Goal: Task Accomplishment & Management: Use online tool/utility

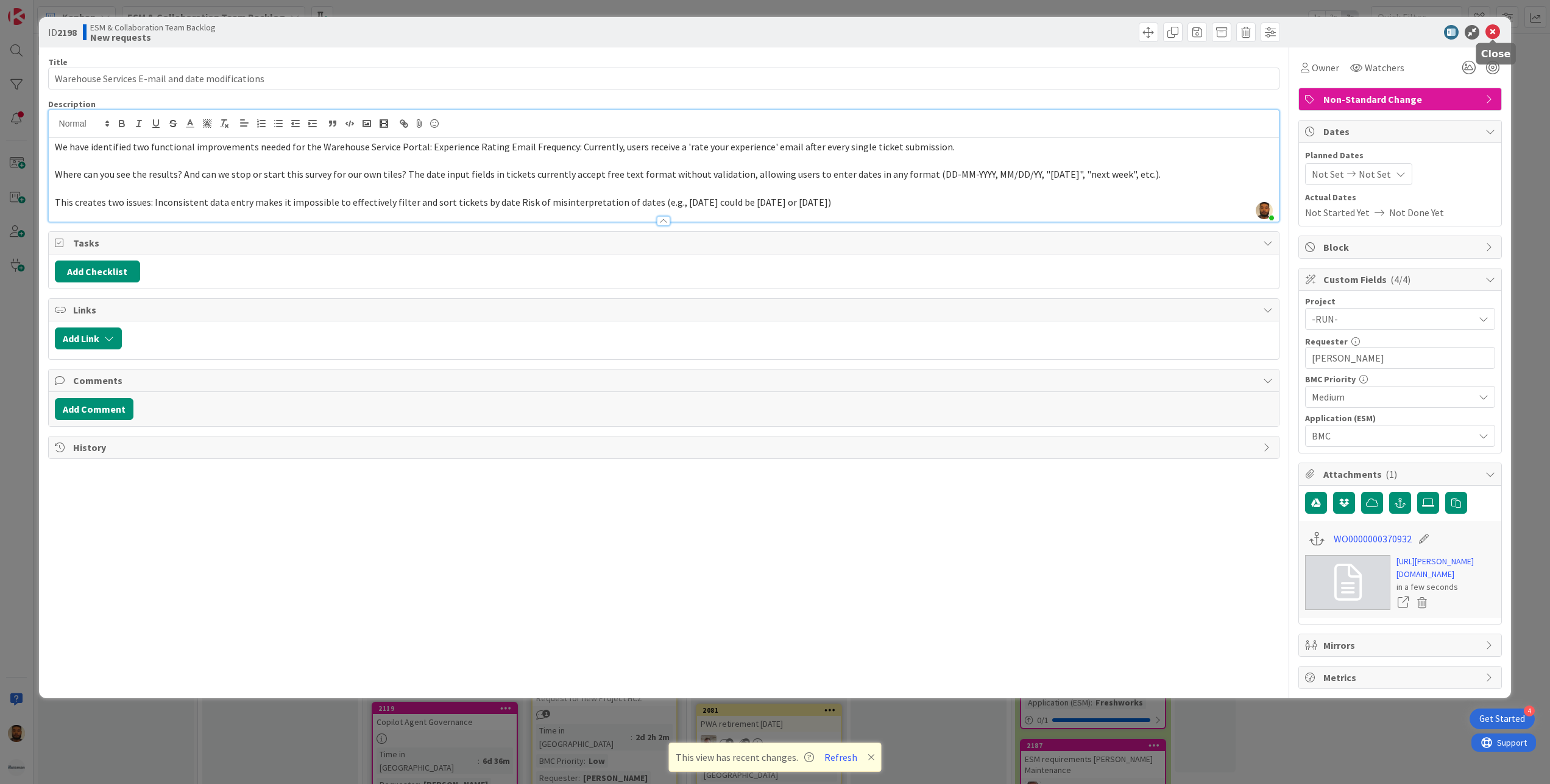
click at [1492, 31] on icon at bounding box center [1492, 32] width 15 height 15
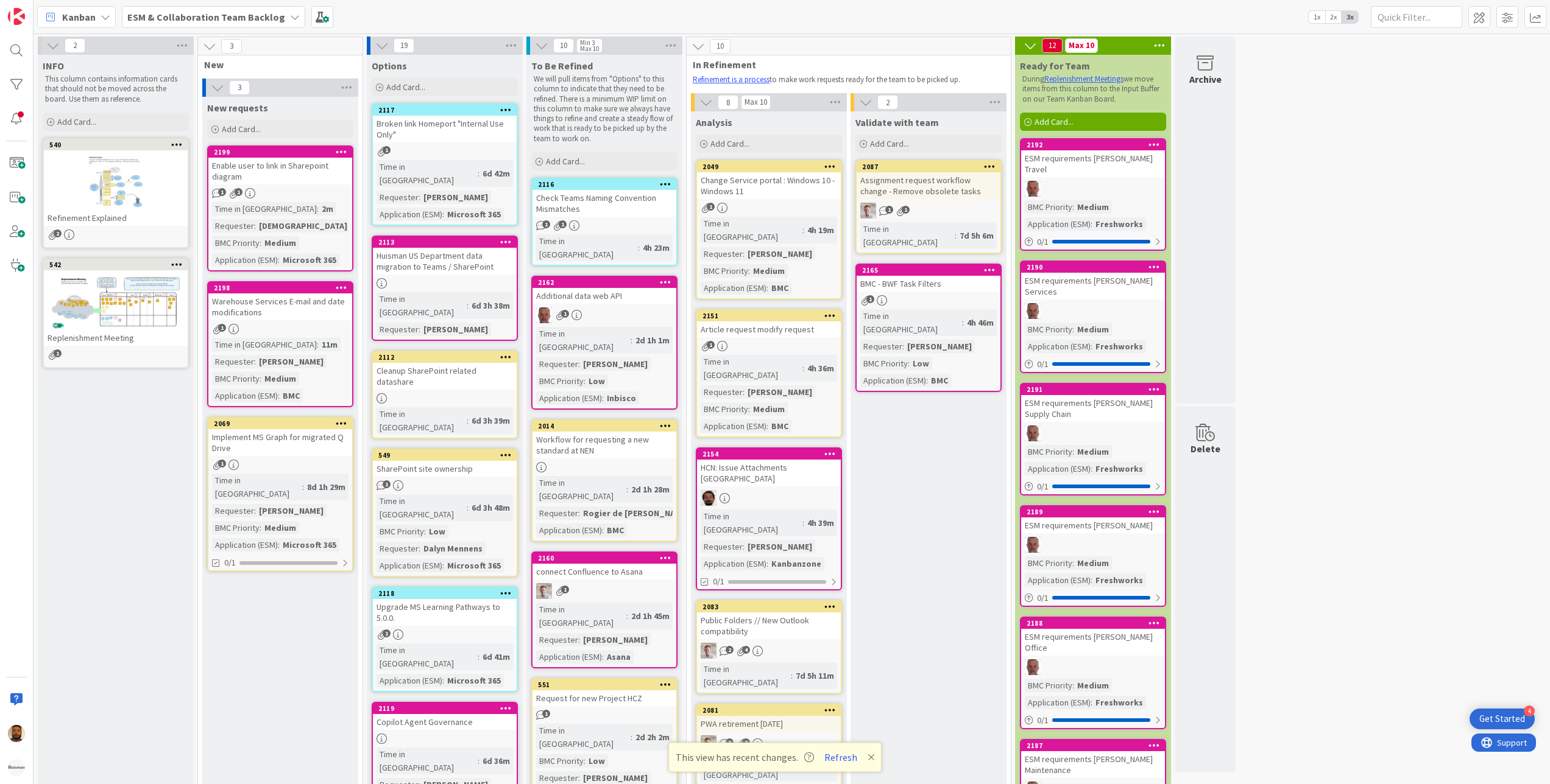
click at [222, 13] on b "ESM & Collaboration Team Backlog" at bounding box center [206, 17] width 158 height 12
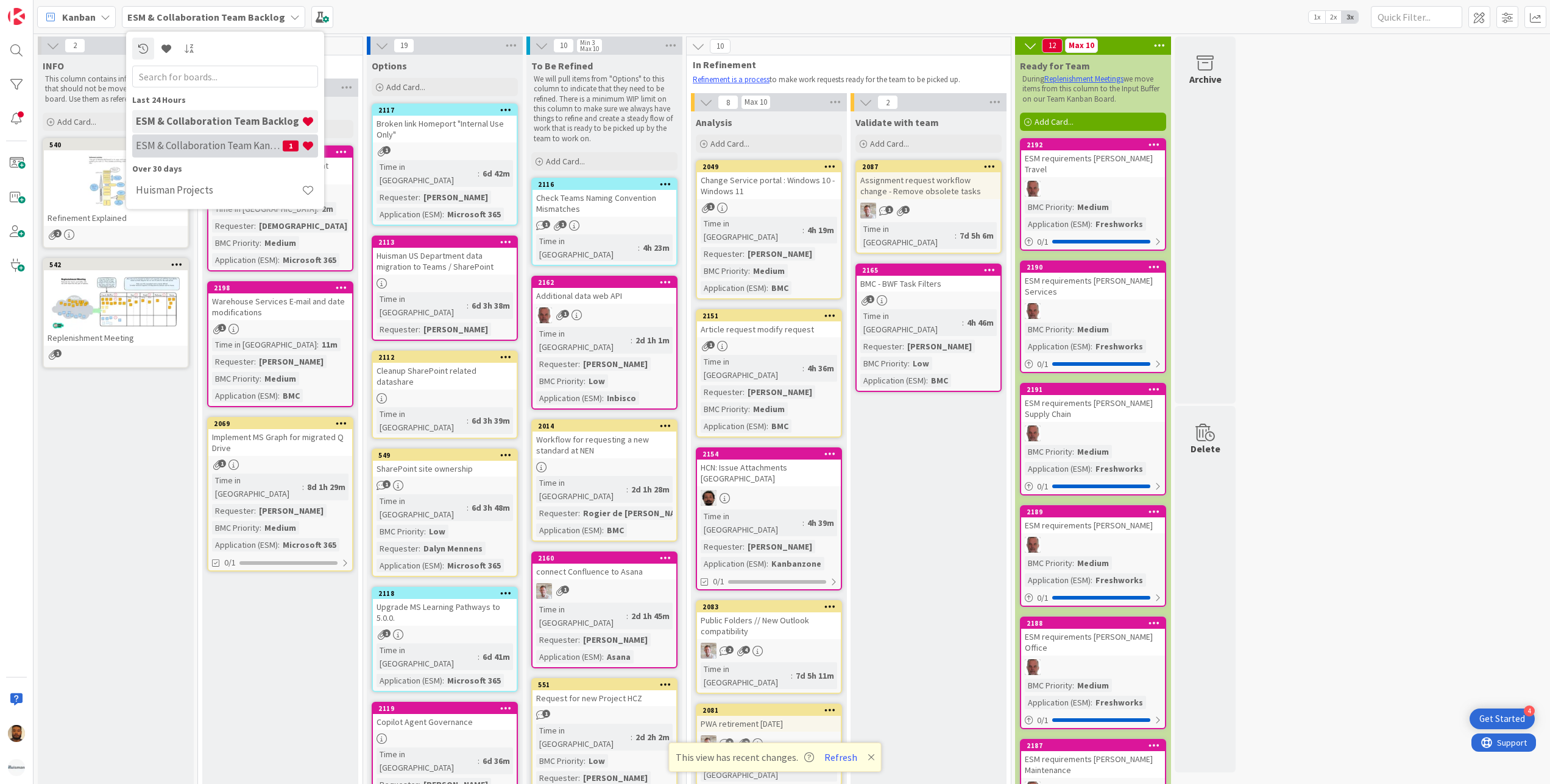
click at [234, 146] on h4 "ESM & Collaboration Team Kanban" at bounding box center [209, 145] width 147 height 12
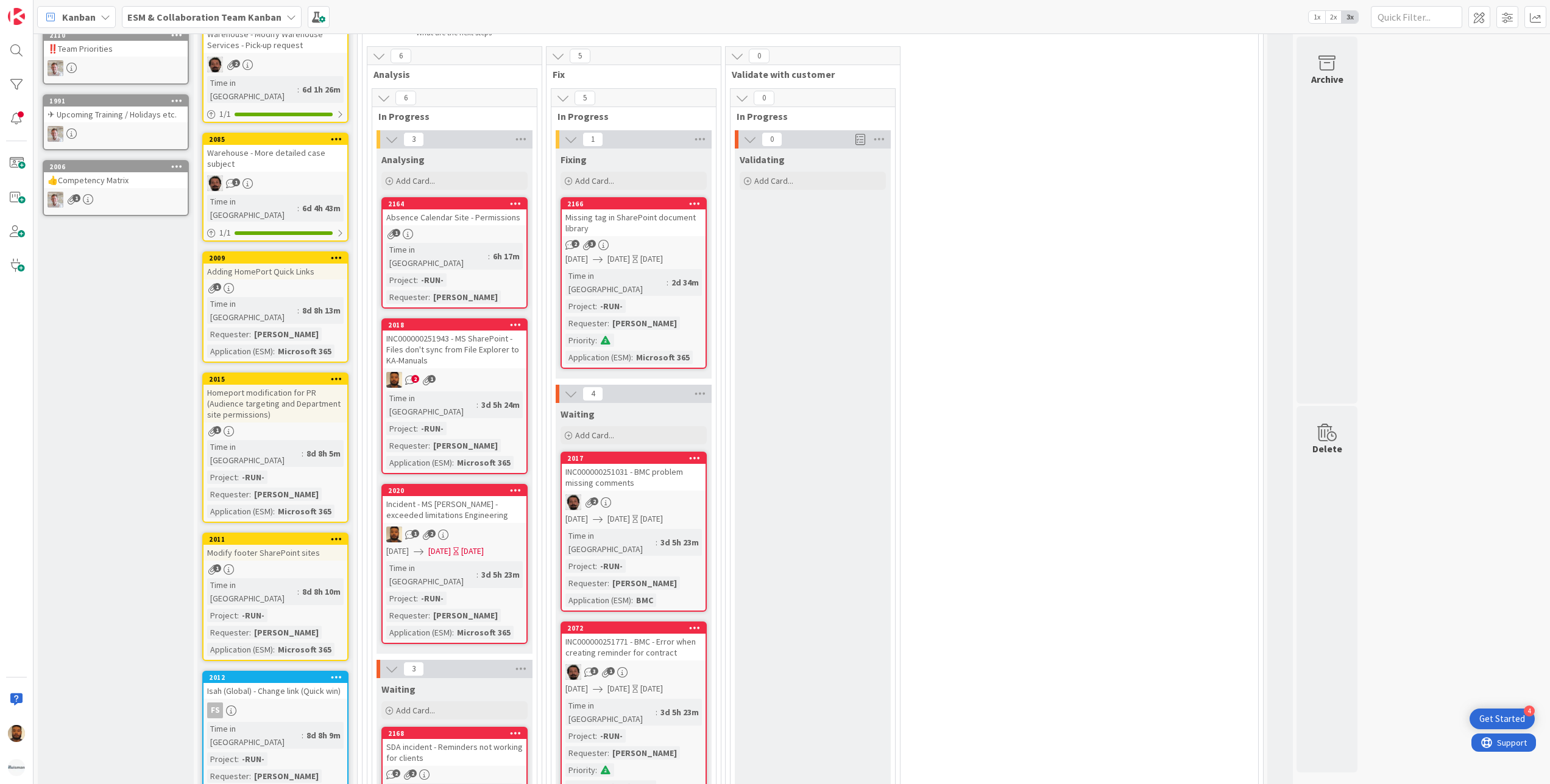
scroll to position [244, 0]
click at [495, 219] on div "Absence Calendar Site - Permissions" at bounding box center [454, 216] width 143 height 16
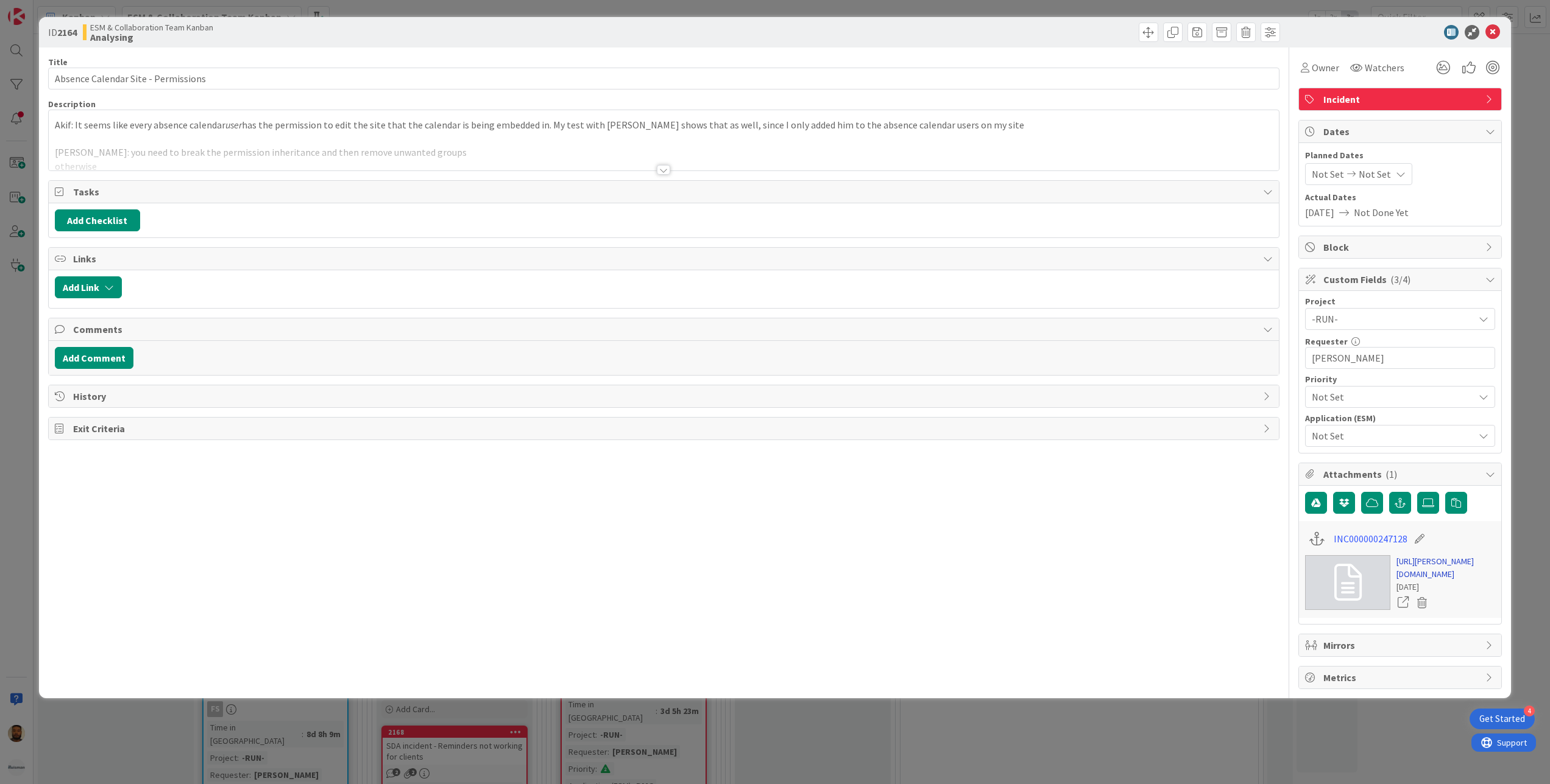
click at [1437, 581] on link "[URL][PERSON_NAME][DOMAIN_NAME]" at bounding box center [1445, 569] width 99 height 26
click at [664, 168] on div at bounding box center [664, 170] width 14 height 10
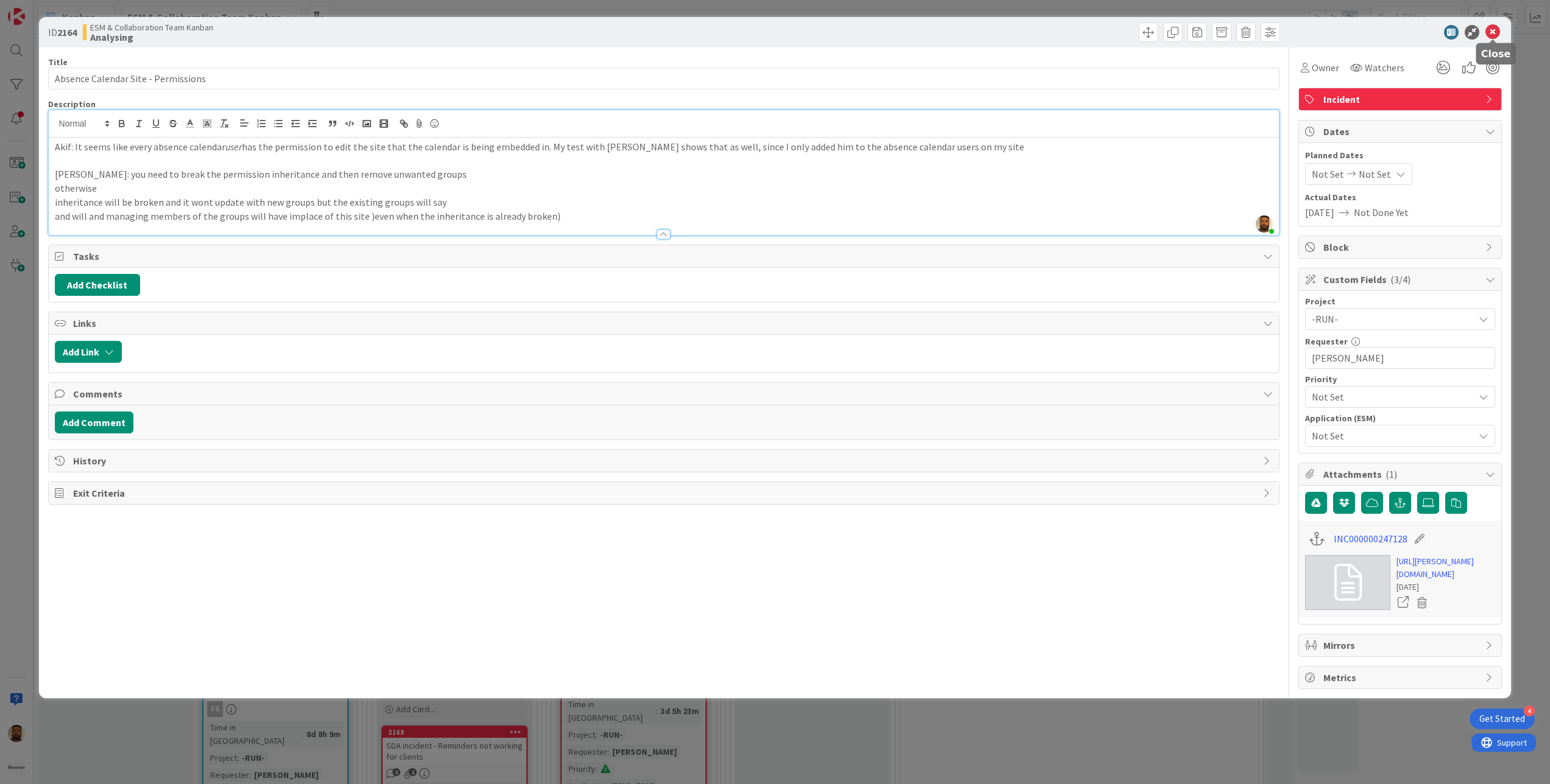
click at [1494, 33] on icon at bounding box center [1492, 32] width 15 height 15
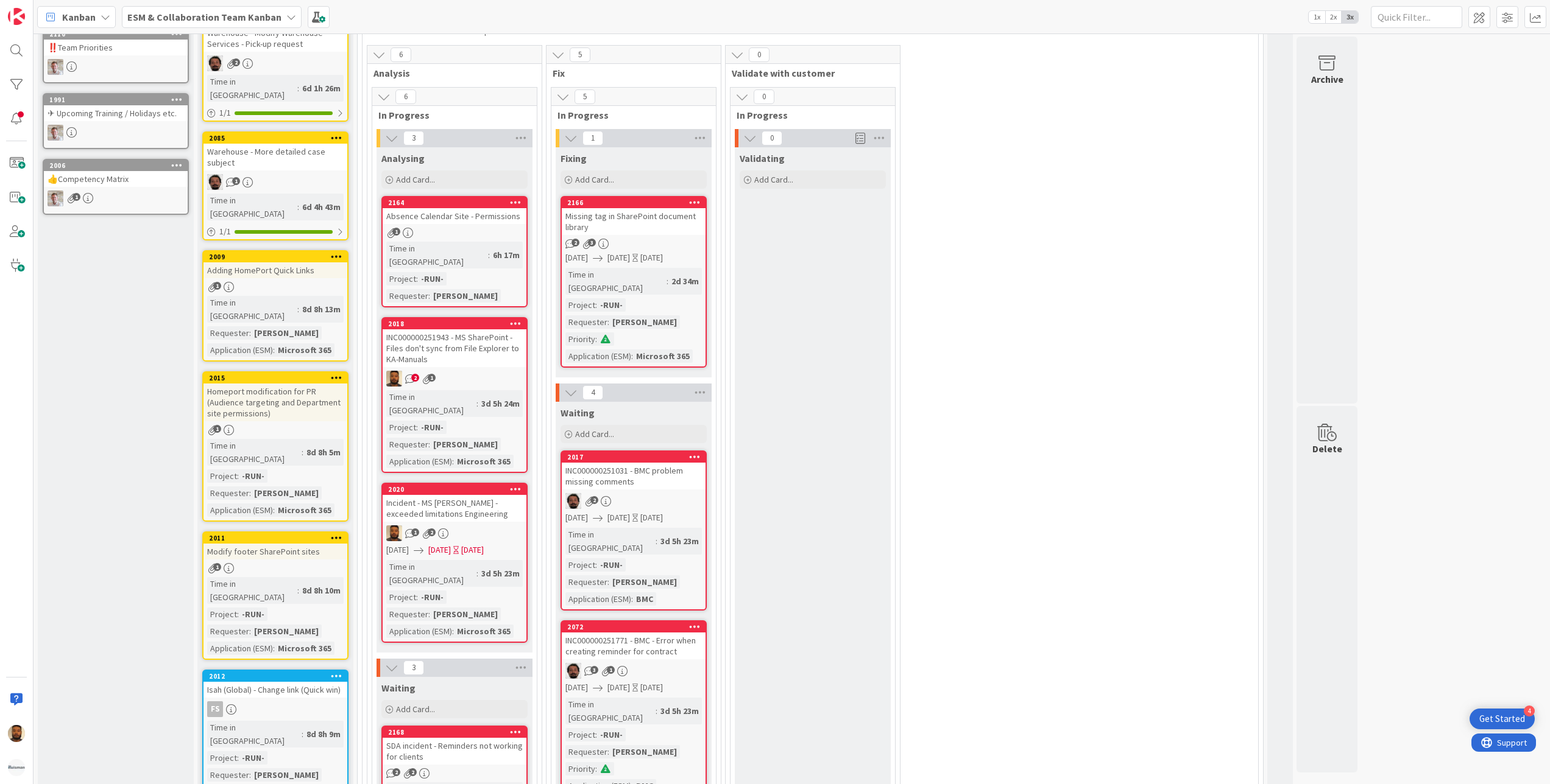
click at [472, 332] on div "INC000000251943 - MS SharePoint - Files don't sync from File Explorer to KA-Man…" at bounding box center [454, 348] width 143 height 38
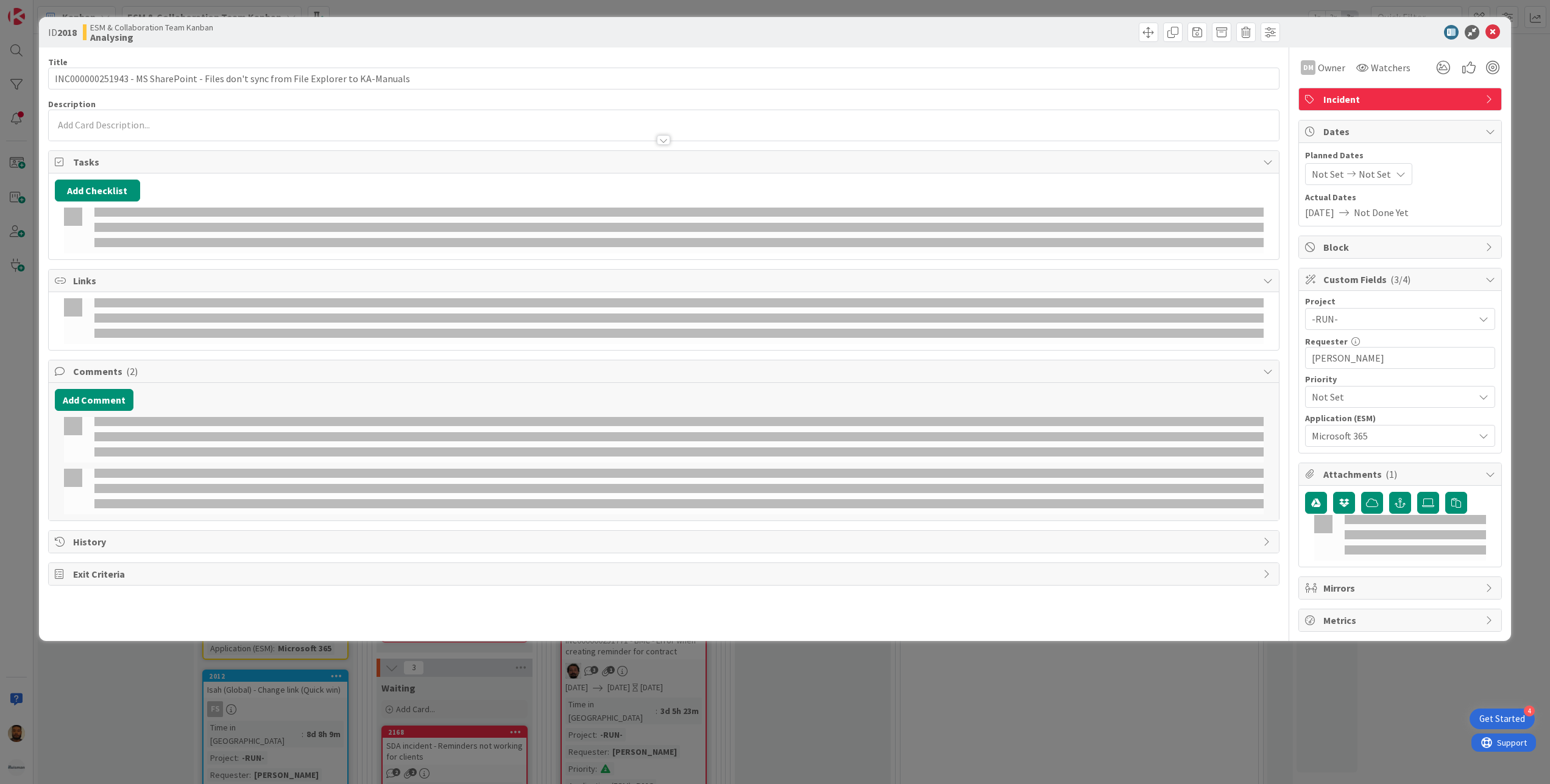
type input "INC000000251943 - MS SharePoint - Files don't sync from File Explorer to KA-Man…"
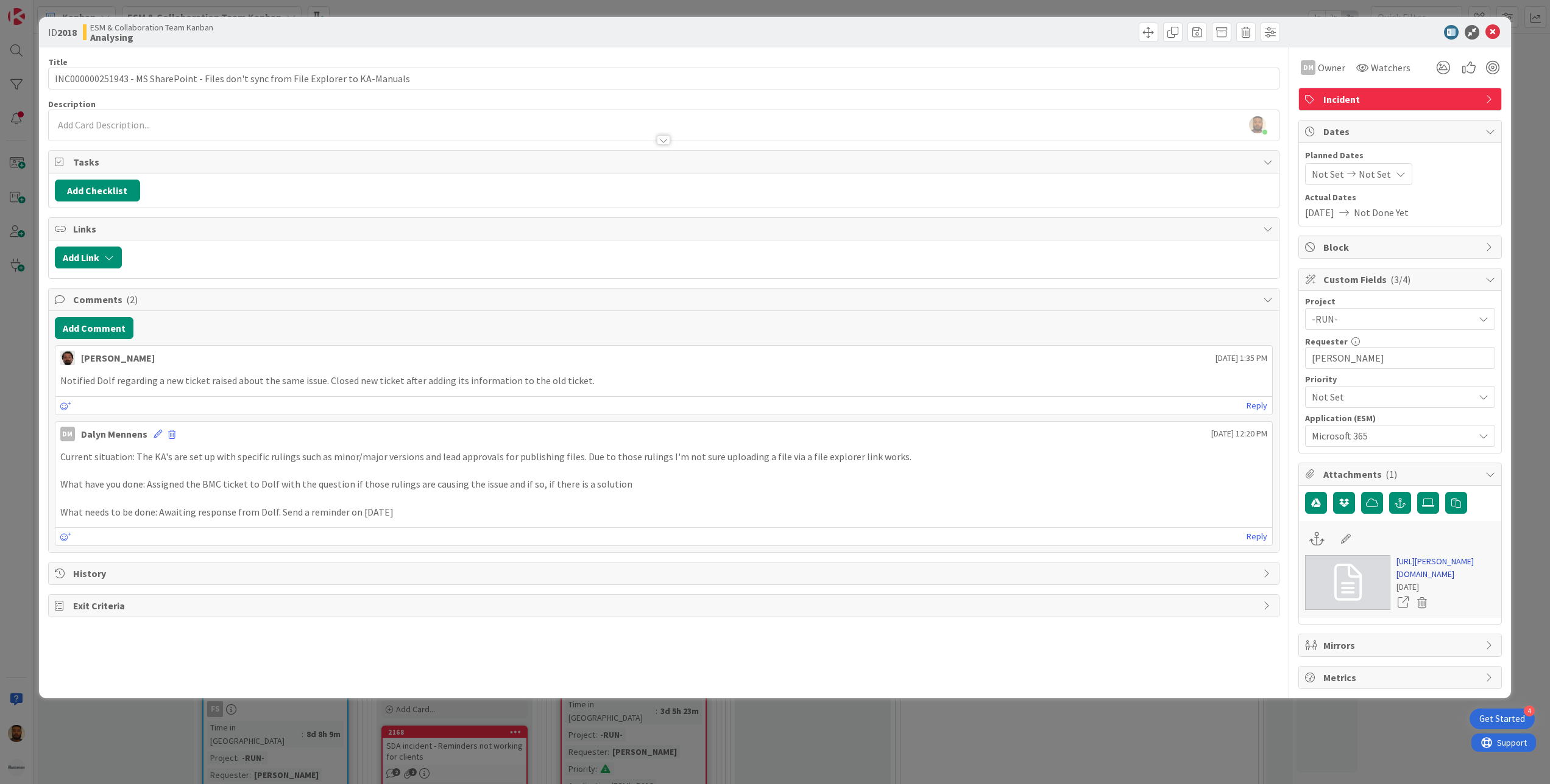
click at [1423, 581] on link "[URL][PERSON_NAME][DOMAIN_NAME]" at bounding box center [1445, 569] width 99 height 26
click at [113, 332] on button "Add Comment" at bounding box center [94, 328] width 79 height 22
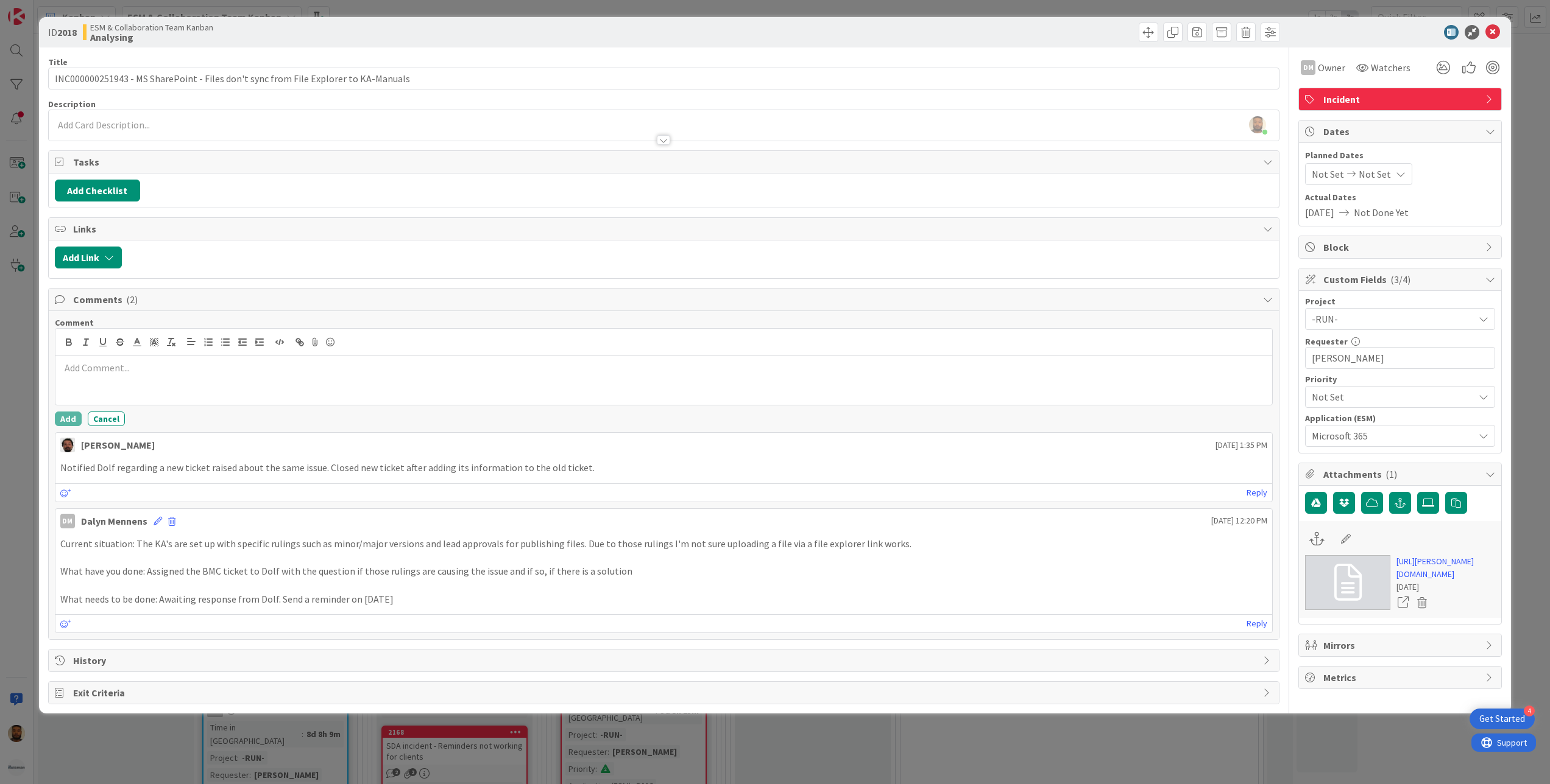
drag, startPoint x: 62, startPoint y: 546, endPoint x: 459, endPoint y: 605, distance: 401.4
click at [459, 605] on div "Current situation: The KA's are set up with specific rulings such as minor/majo…" at bounding box center [664, 572] width 1207 height 70
copy div "Current situation: The KA's are set up with specific rulings such as minor/majo…"
click at [218, 386] on div at bounding box center [664, 381] width 1217 height 49
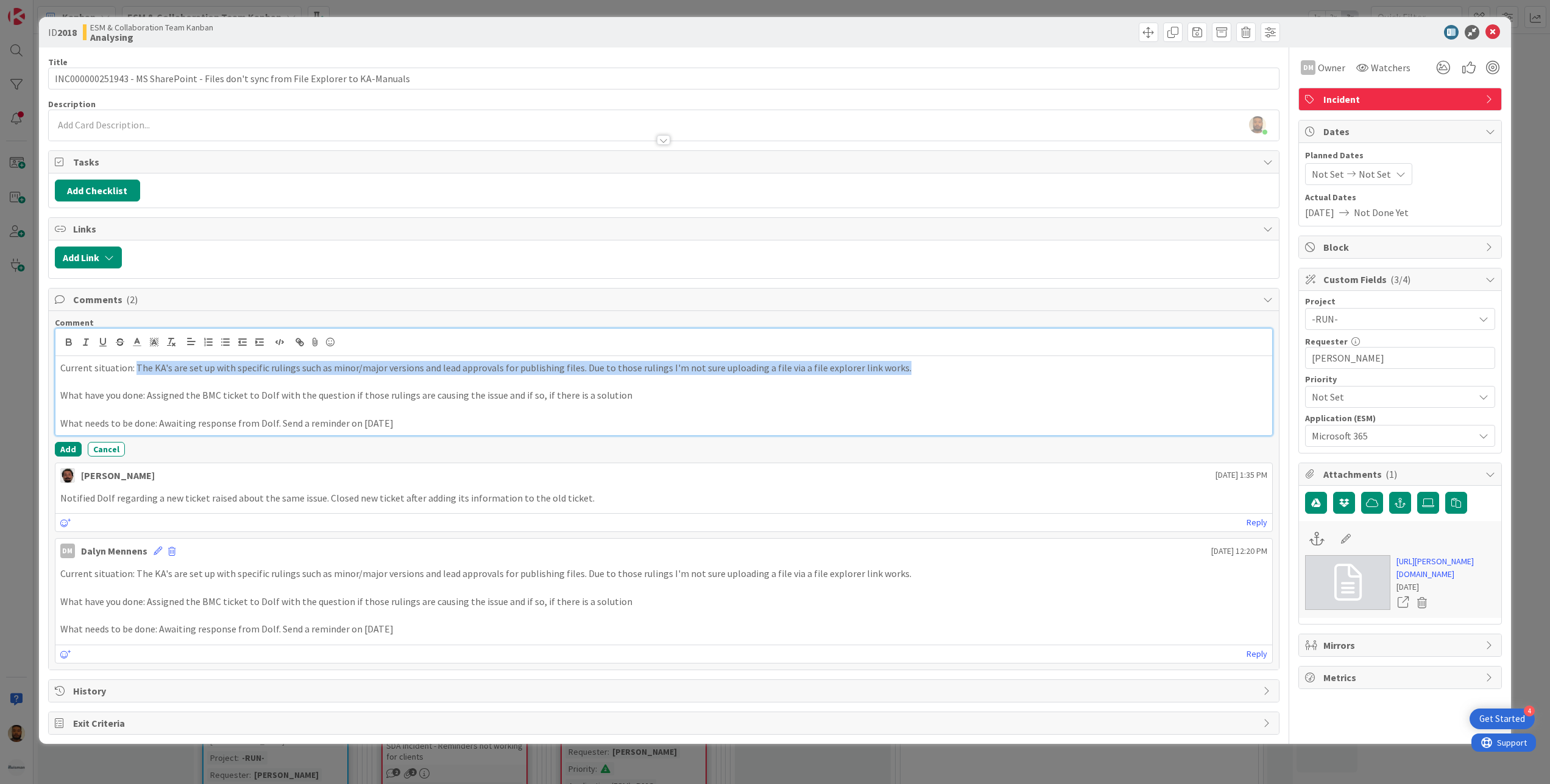
drag, startPoint x: 135, startPoint y: 373, endPoint x: 887, endPoint y: 374, distance: 752.0
click at [887, 374] on p "Current situation: The KA's are set up with specific rulings such as minor/majo…" at bounding box center [664, 368] width 1207 height 14
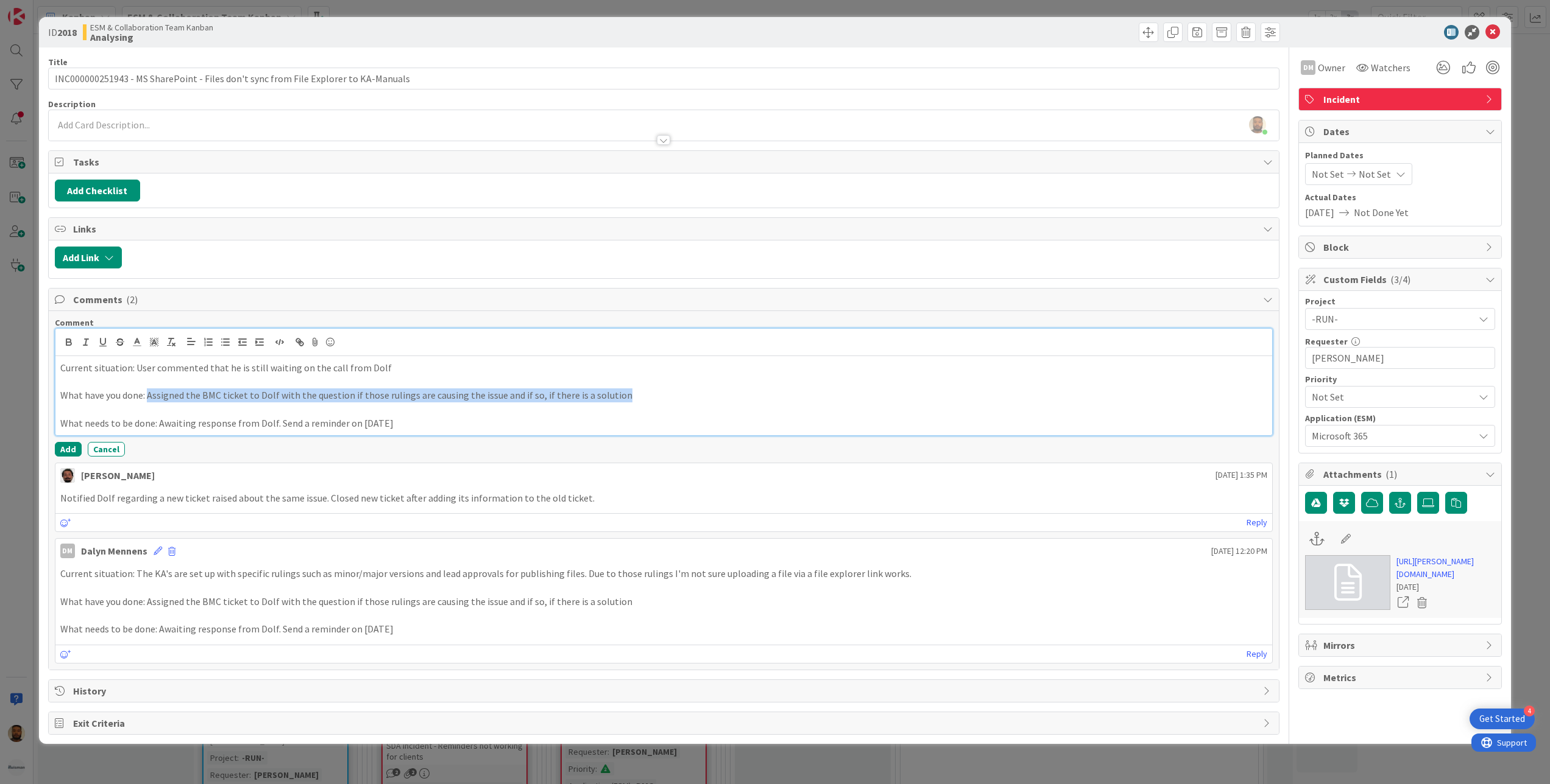
drag, startPoint x: 147, startPoint y: 399, endPoint x: 617, endPoint y: 397, distance: 470.0
click at [617, 397] on p "What have you done: Assigned the BMC ticket to Dolf with the question if those …" at bounding box center [664, 395] width 1207 height 14
drag, startPoint x: 438, startPoint y: 428, endPoint x: 159, endPoint y: 425, distance: 279.0
click at [159, 425] on p "What needs to be done: Awaiting response from Dolf. Send a reminder on [DATE]" at bounding box center [664, 423] width 1207 height 14
click at [63, 454] on button "Add" at bounding box center [68, 450] width 27 height 15
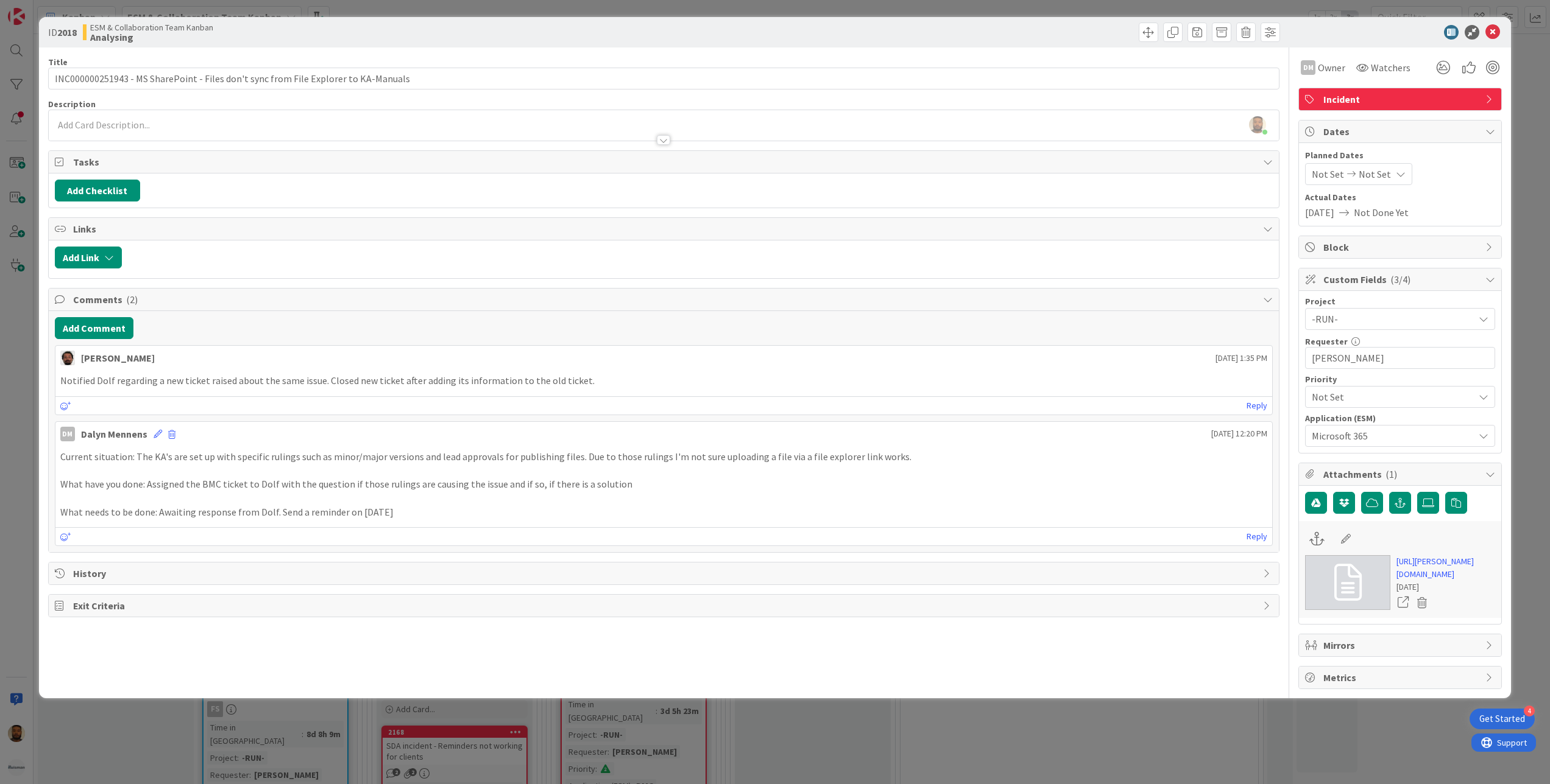
type input "INC000000251943 - MS SharePoint - Files don't sync from File Explorer to KA-Man…"
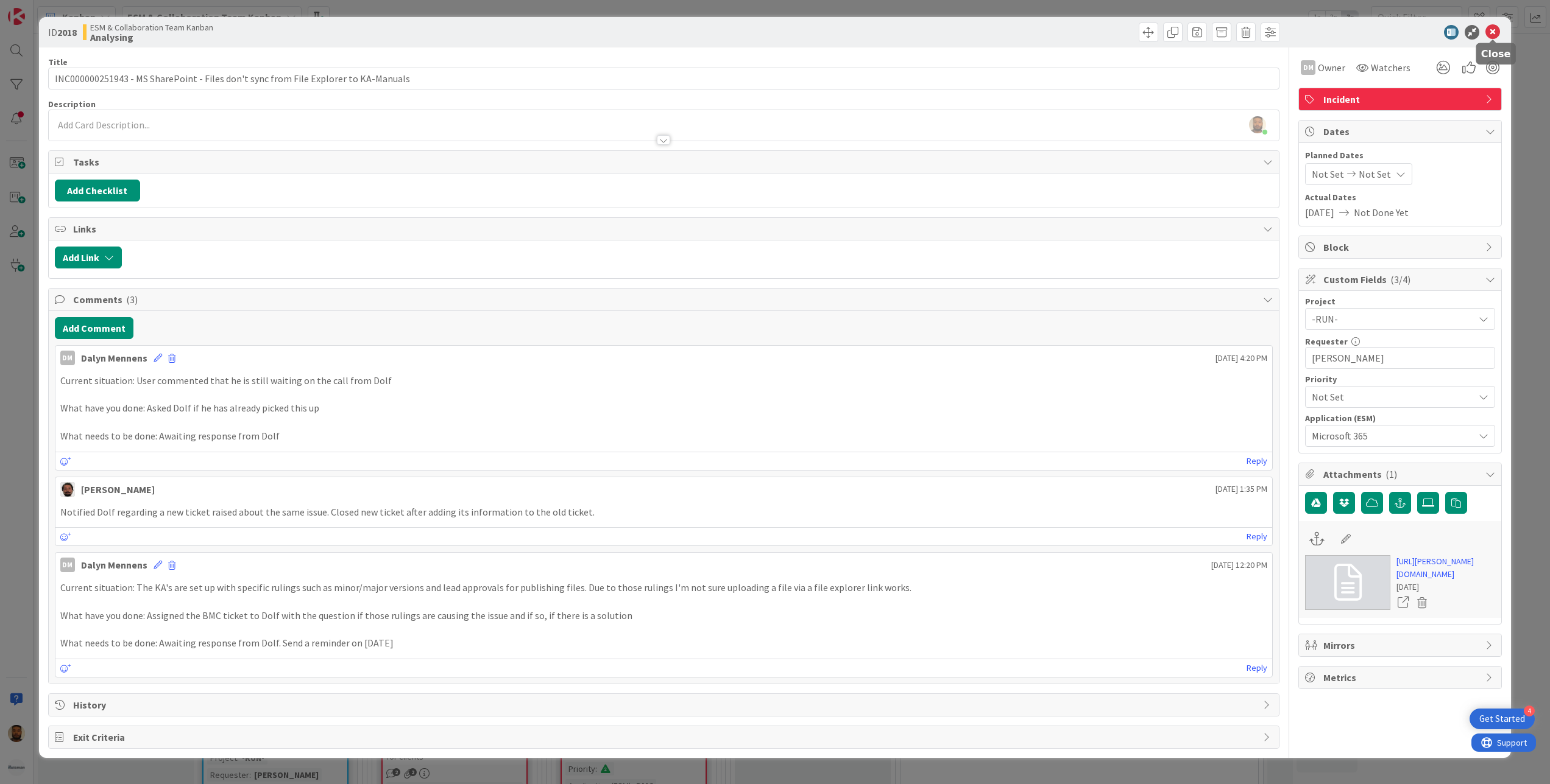
click at [1495, 34] on icon at bounding box center [1492, 32] width 15 height 15
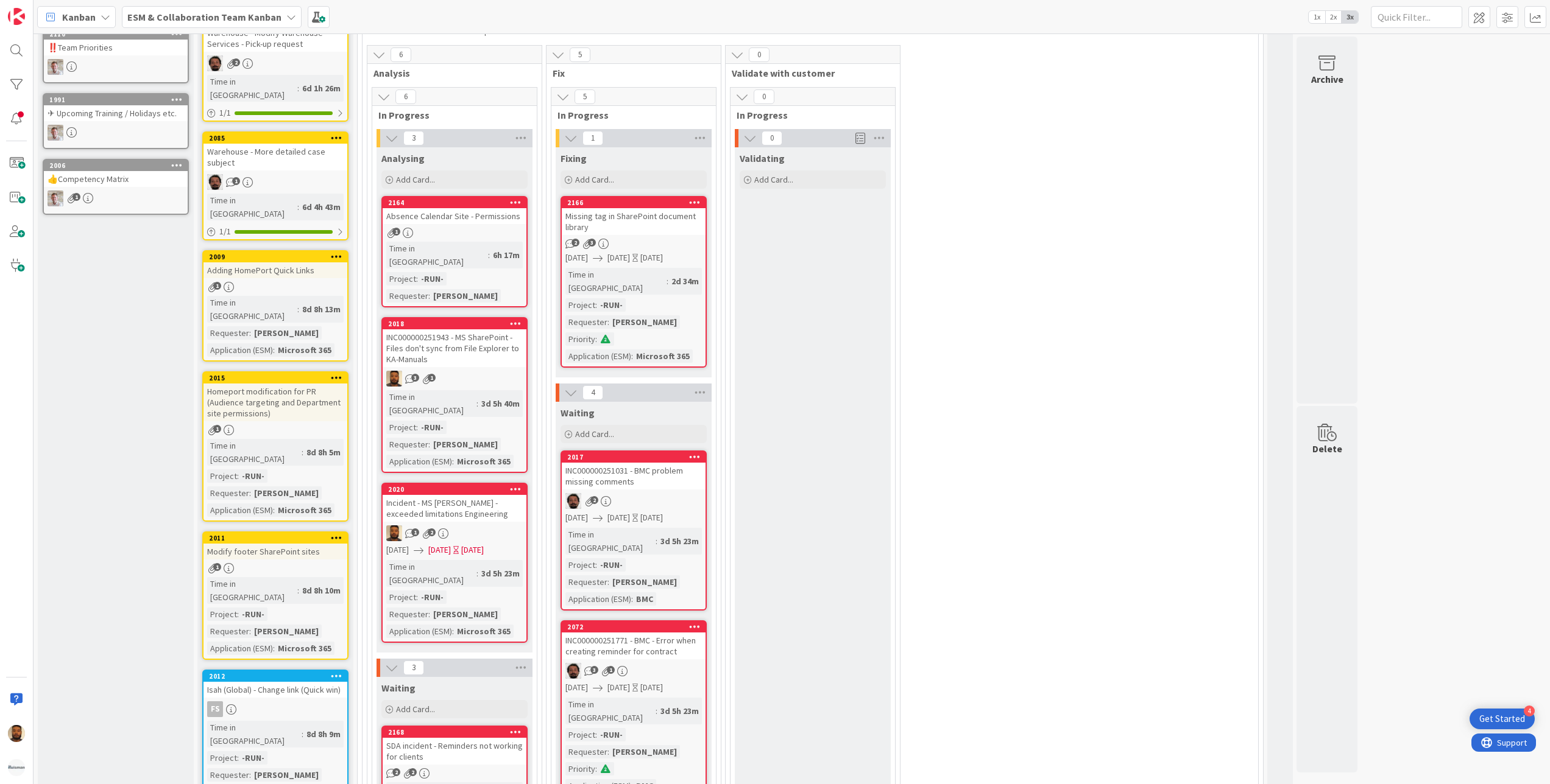
click at [483, 495] on div "Incident - MS [PERSON_NAME] - exceeded limitations Engineering" at bounding box center [454, 508] width 143 height 27
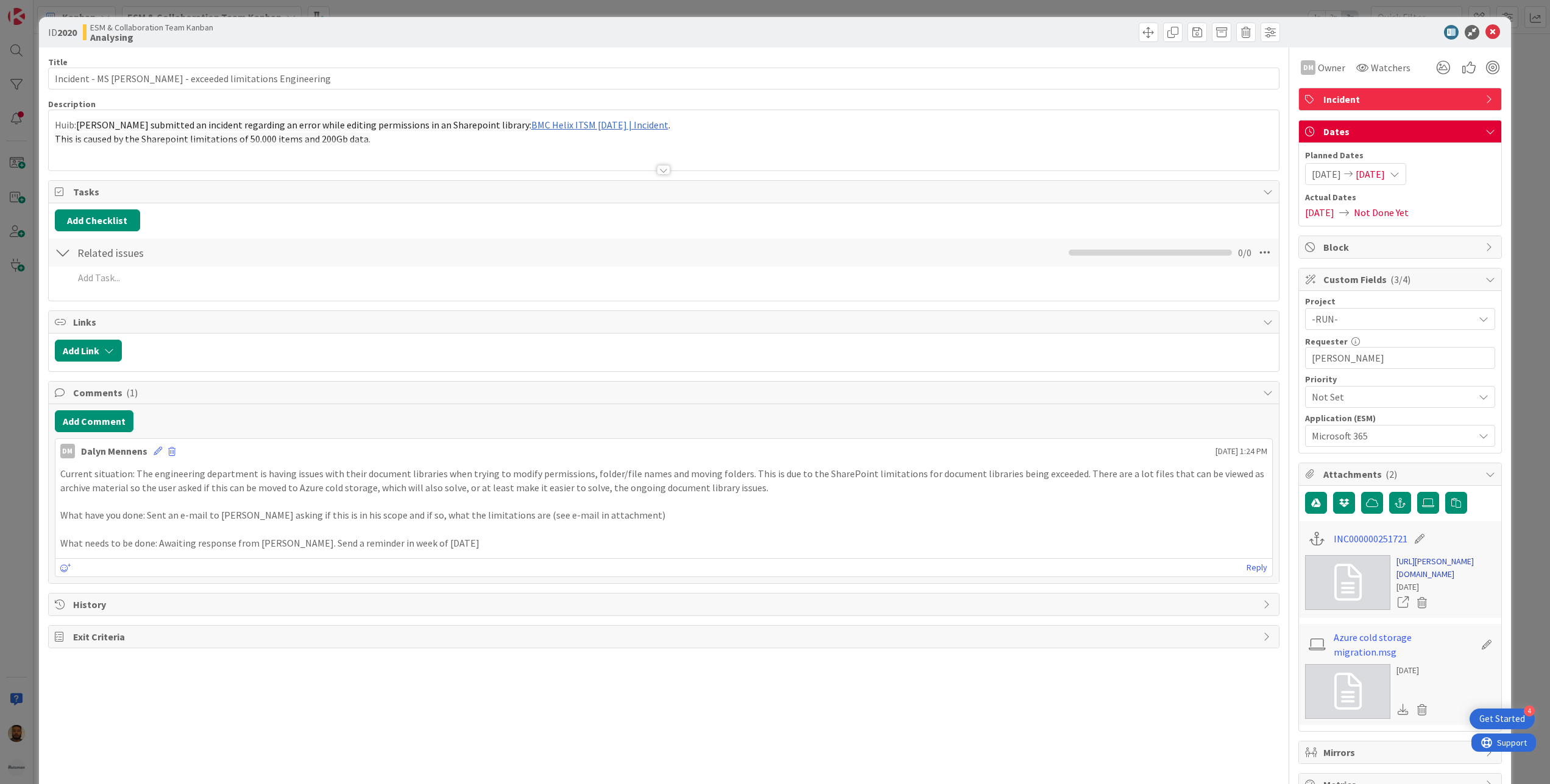
click at [1419, 581] on link "[URL][PERSON_NAME][DOMAIN_NAME]" at bounding box center [1445, 569] width 99 height 26
click at [111, 423] on button "Add Comment" at bounding box center [94, 421] width 79 height 22
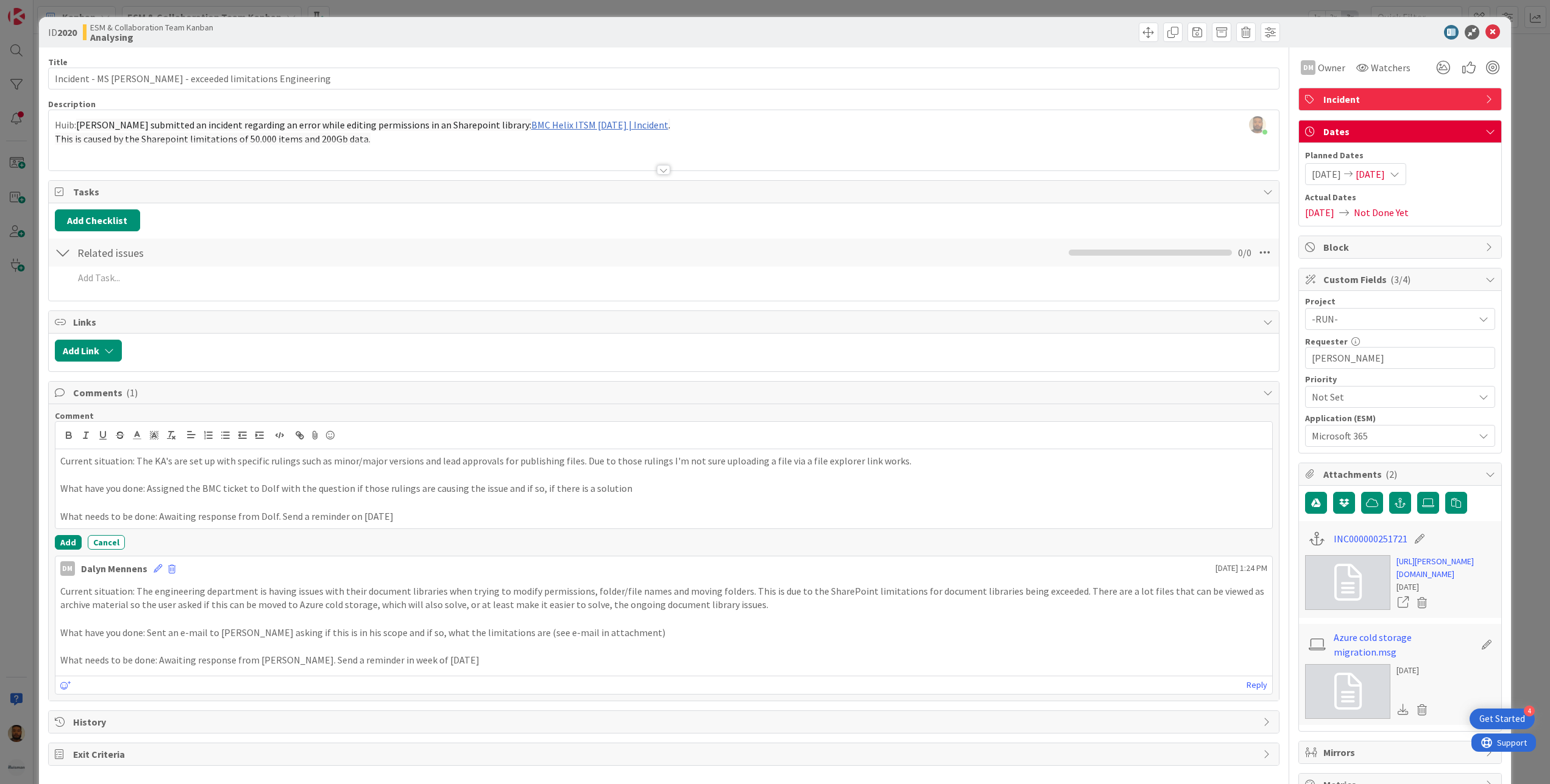
click at [135, 464] on p "Current situation: The KA's are set up with specific rulings such as minor/majo…" at bounding box center [664, 461] width 1207 height 14
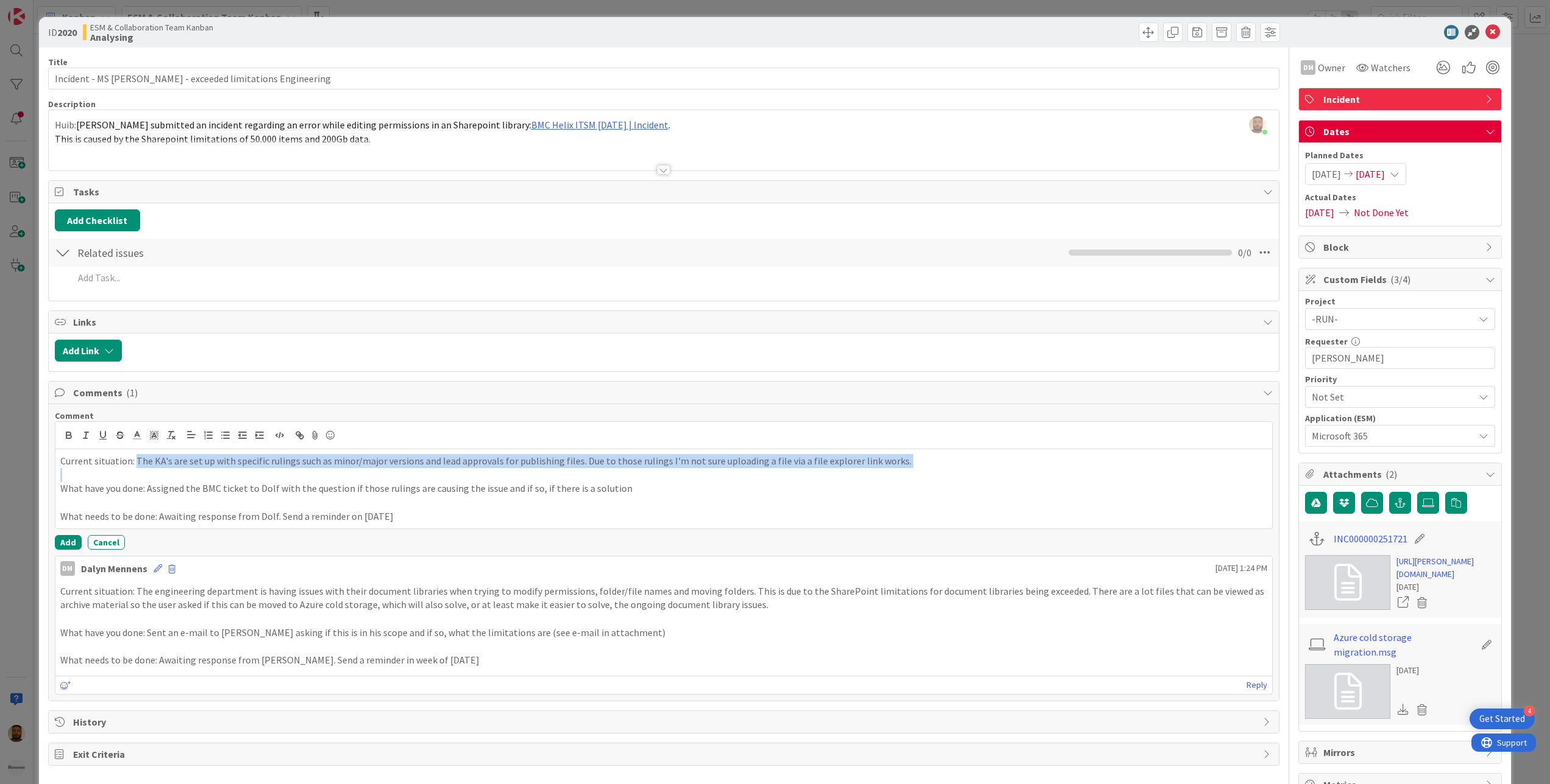
drag, startPoint x: 135, startPoint y: 464, endPoint x: 893, endPoint y: 465, distance: 758.0
click at [893, 465] on p "Current situation: The KA's are set up with specific rulings such as minor/majo…" at bounding box center [664, 461] width 1207 height 14
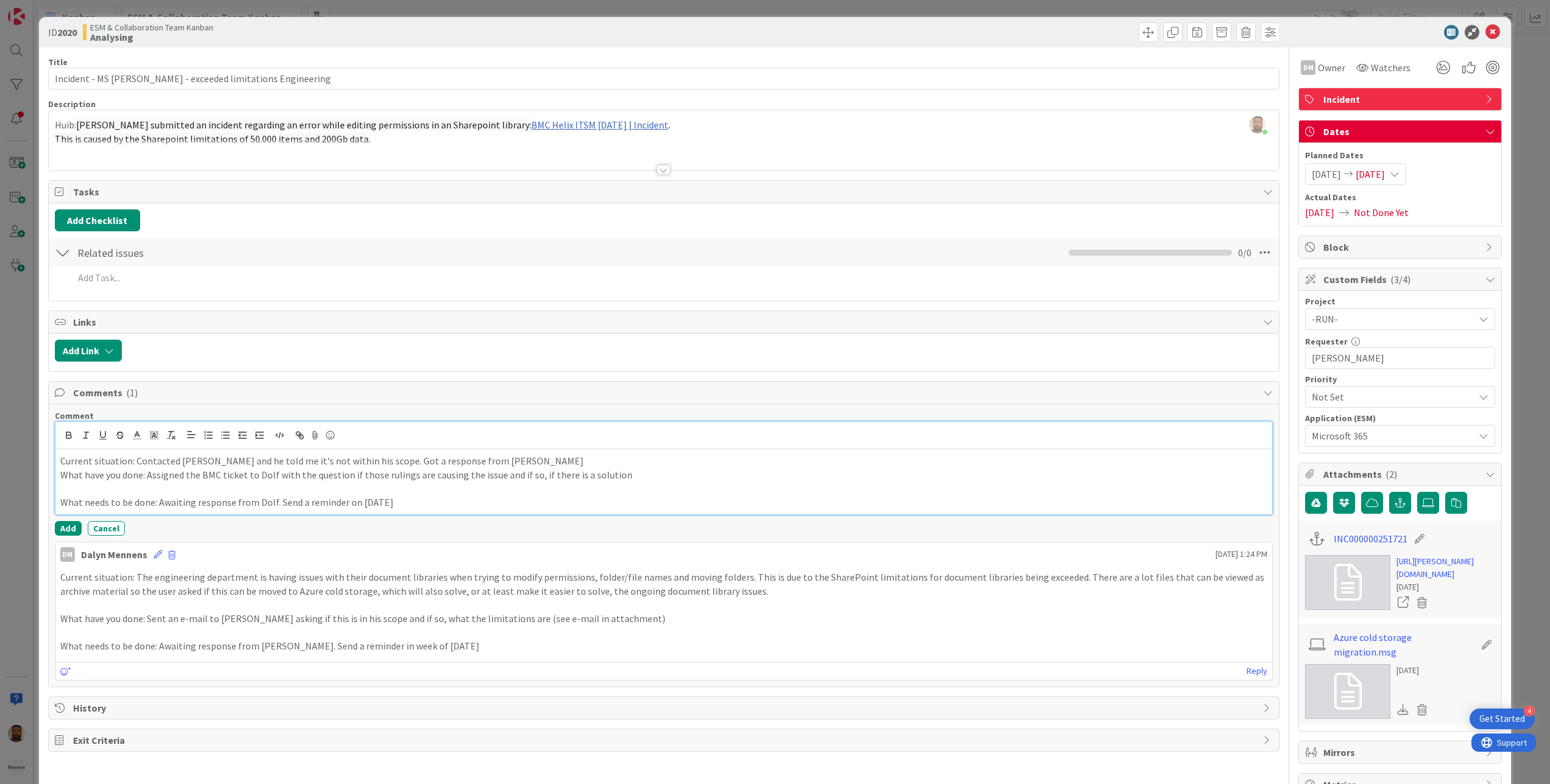
click at [518, 467] on p "Current situation: Contacted [PERSON_NAME] and he told me it's not within his s…" at bounding box center [664, 461] width 1207 height 14
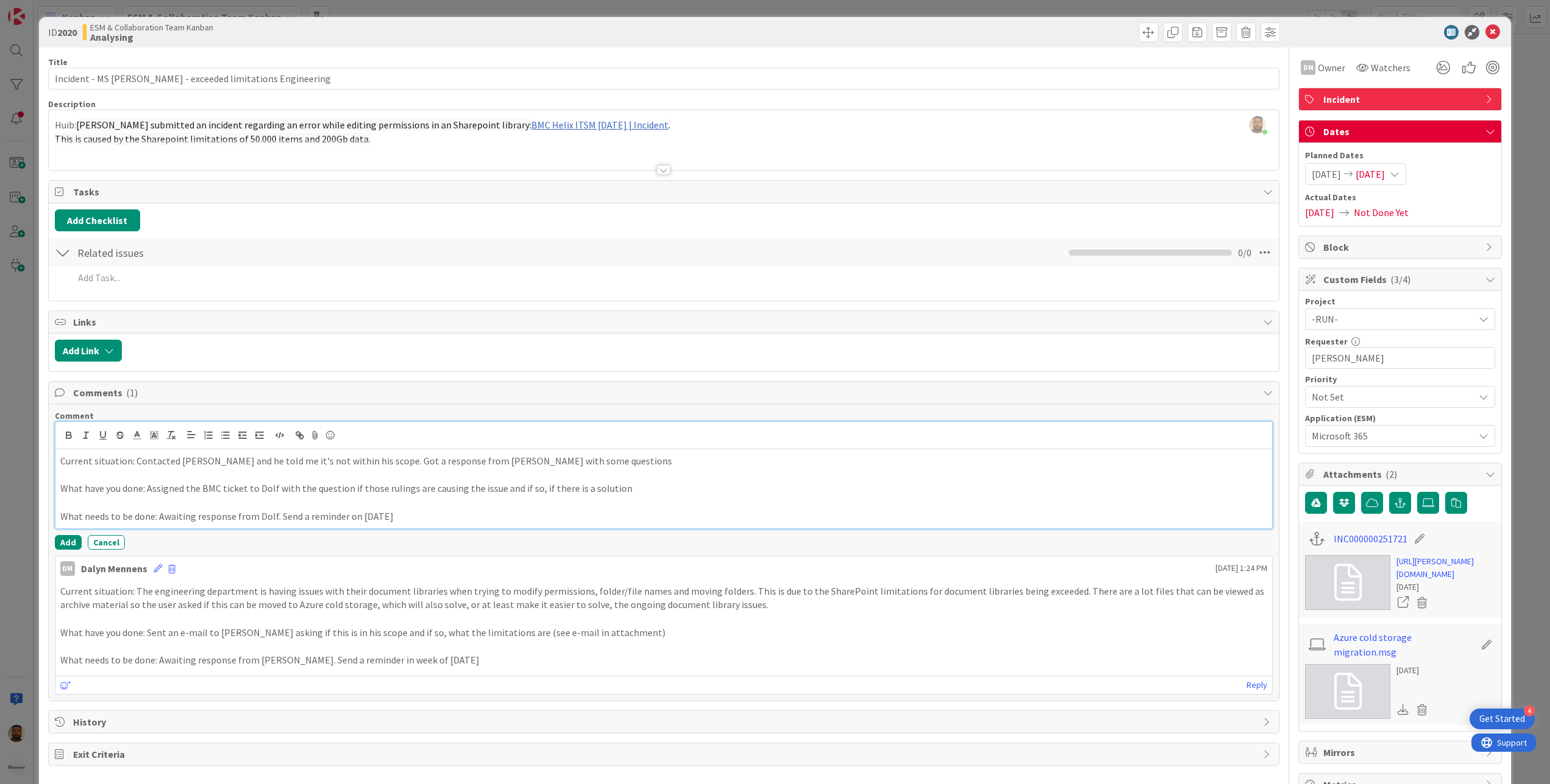
click at [613, 466] on p "Current situation: Contacted [PERSON_NAME] and he told me it's not within his s…" at bounding box center [664, 461] width 1207 height 14
drag, startPoint x: 620, startPoint y: 500, endPoint x: 147, endPoint y: 497, distance: 473.0
click at [147, 497] on div "Current situation: Contacted [PERSON_NAME] and he told me it's not within his s…" at bounding box center [664, 489] width 1217 height 79
click at [210, 495] on p "What have you done: Updates car" at bounding box center [664, 488] width 1207 height 14
drag, startPoint x: 408, startPoint y: 522, endPoint x: 157, endPoint y: 526, distance: 251.0
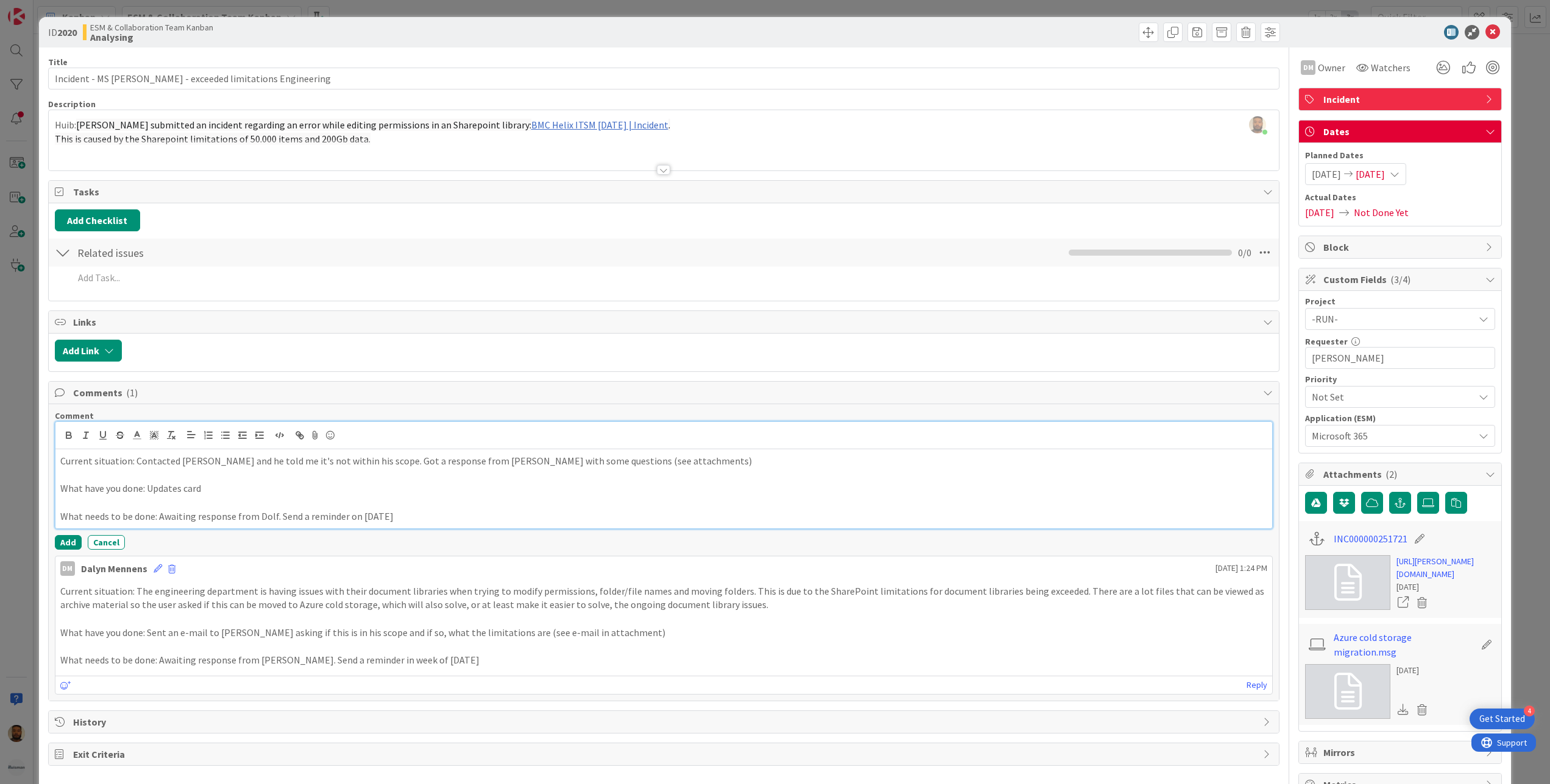
click at [157, 524] on p "What needs to be done: Awaiting response from Dolf. Send a reminder on [DATE]" at bounding box center [664, 516] width 1207 height 14
click at [61, 546] on button "Add" at bounding box center [68, 543] width 27 height 15
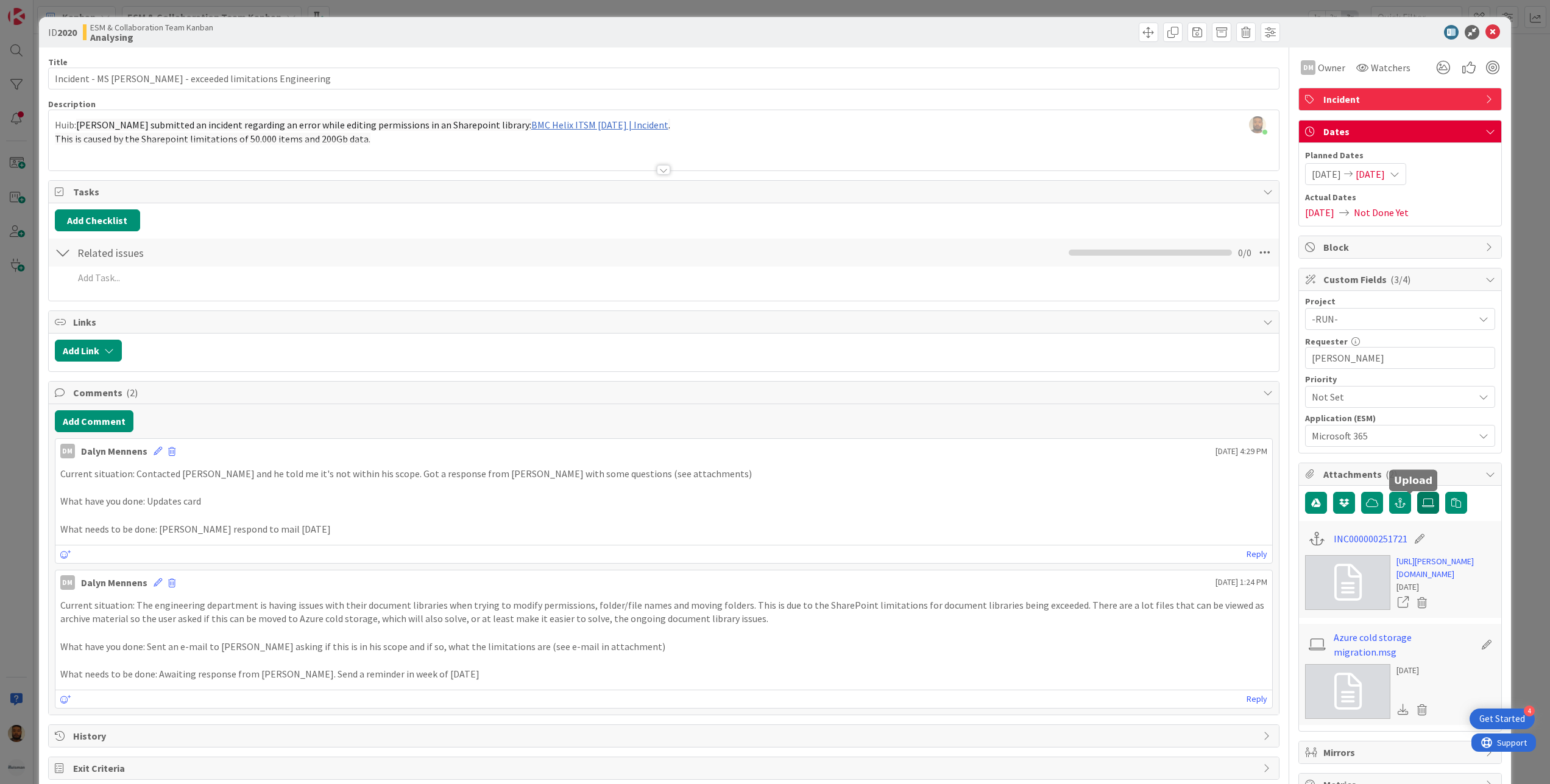
click at [1417, 513] on label at bounding box center [1428, 503] width 22 height 22
click at [1417, 492] on input "file" at bounding box center [1417, 492] width 0 height 0
click at [1373, 179] on span "[DATE]" at bounding box center [1370, 174] width 29 height 15
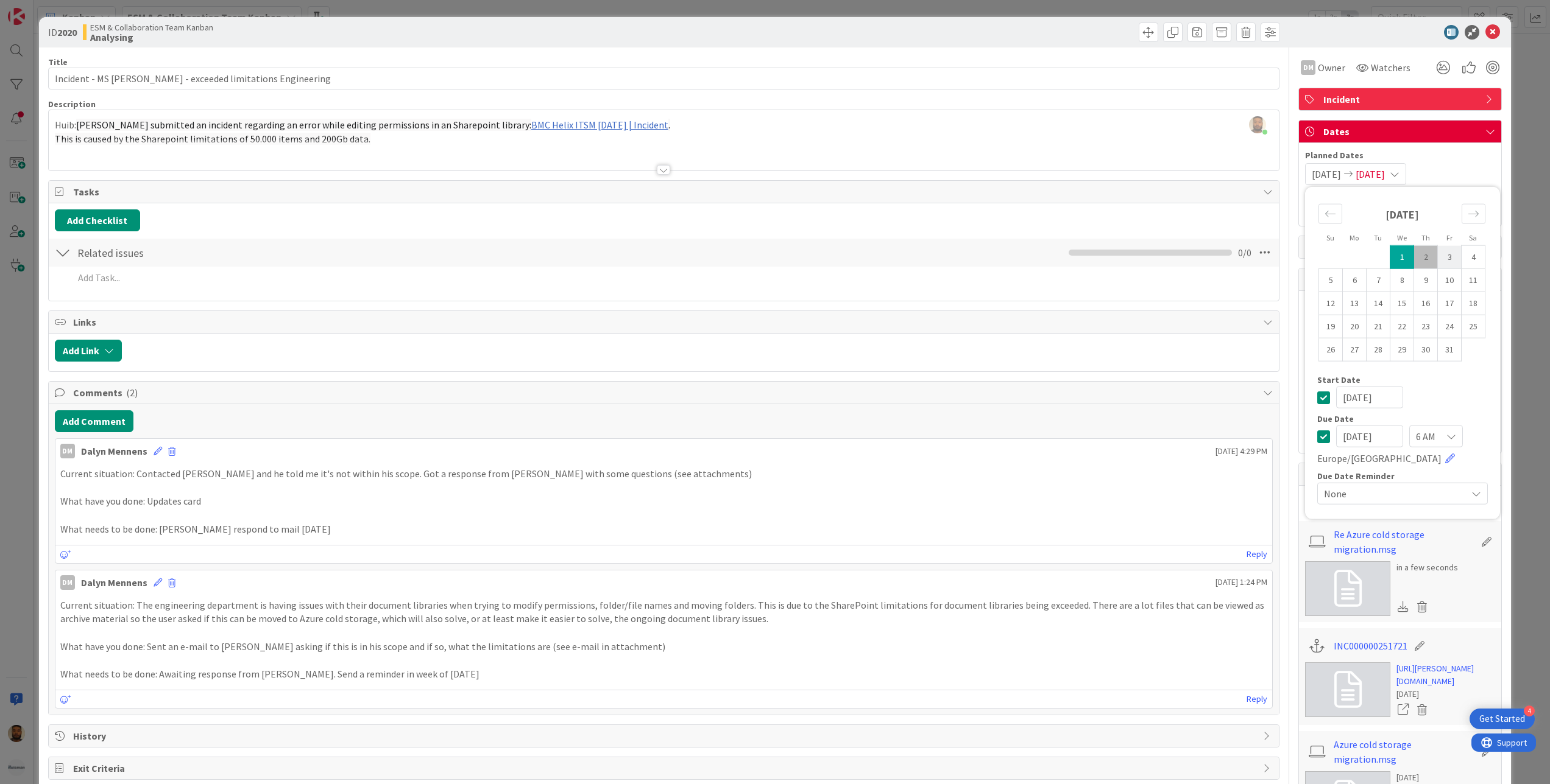
click at [1437, 264] on td "3" at bounding box center [1449, 257] width 23 height 23
type input "[DATE]"
click at [1437, 264] on td "3" at bounding box center [1449, 257] width 23 height 23
type input "[DATE]"
click at [1437, 264] on td "3" at bounding box center [1449, 257] width 23 height 23
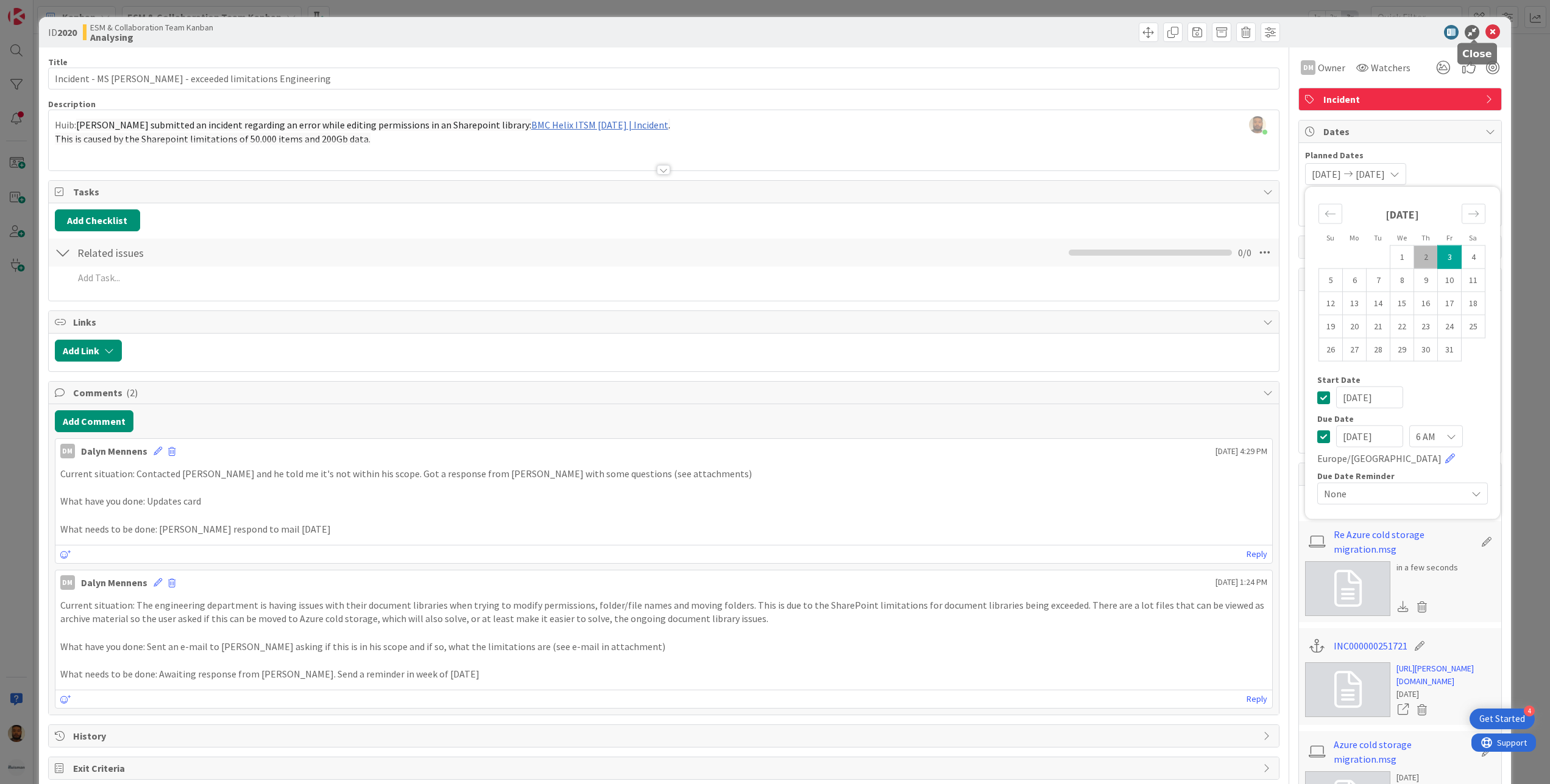
click at [1485, 27] on icon at bounding box center [1492, 32] width 15 height 15
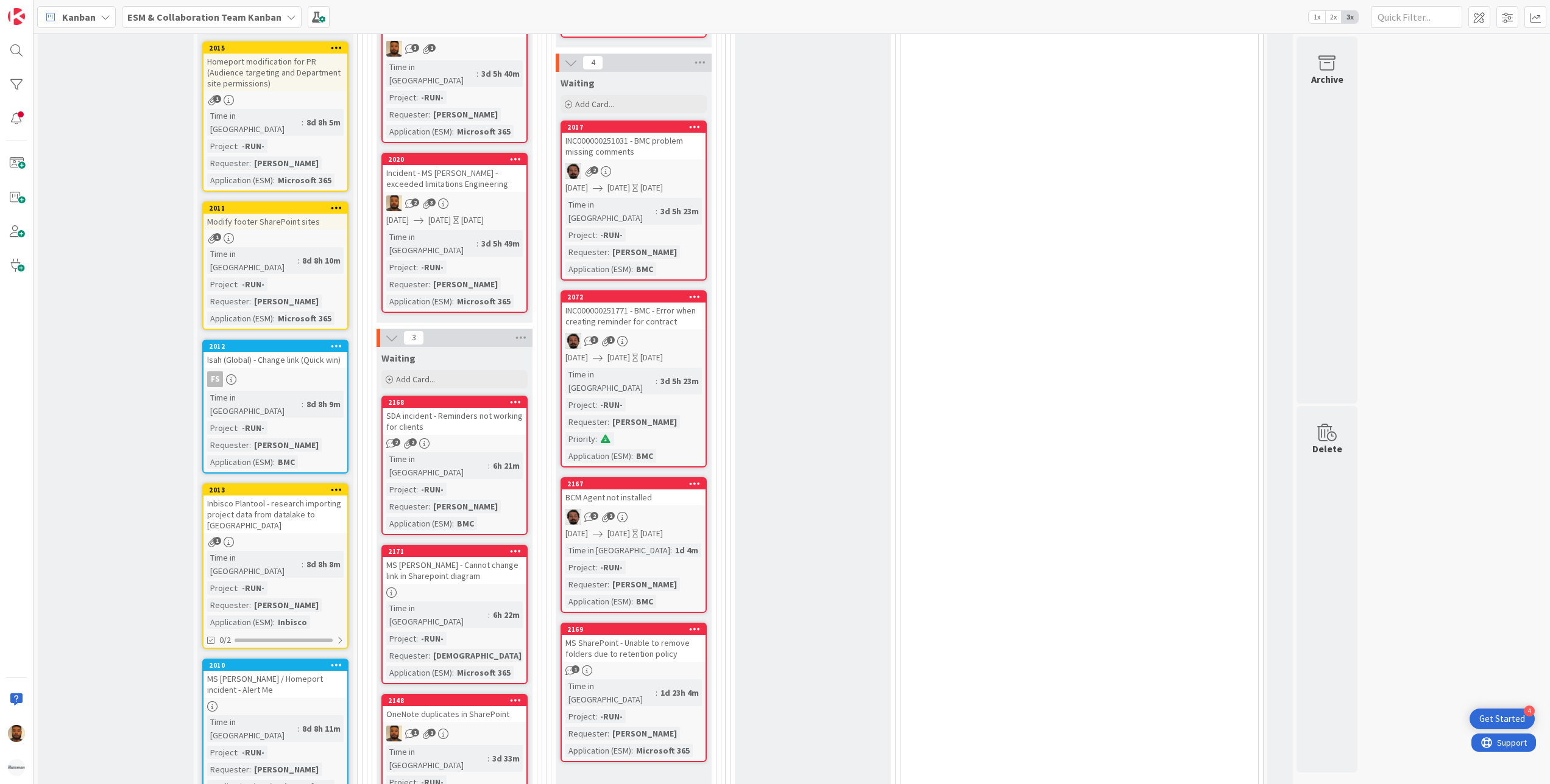
scroll to position [609, 0]
